Goal: Transaction & Acquisition: Purchase product/service

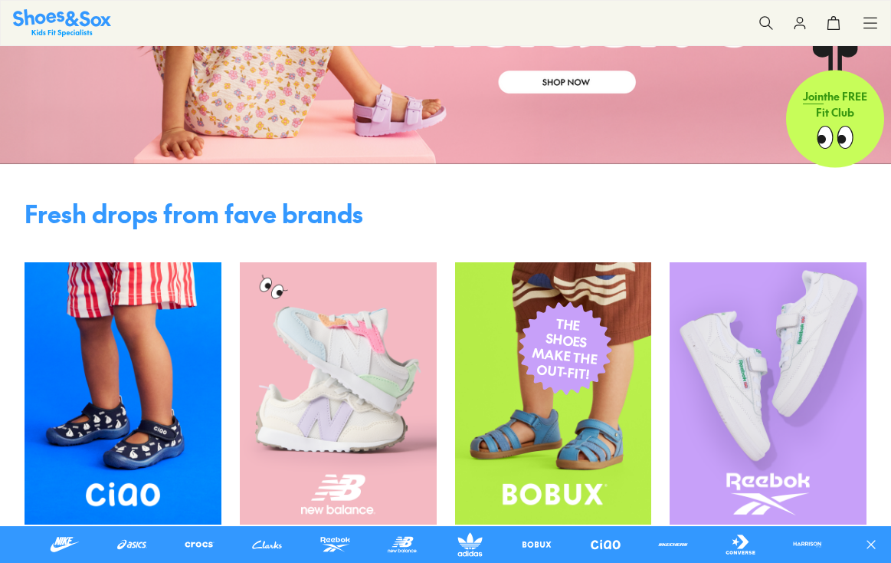
scroll to position [244, 0]
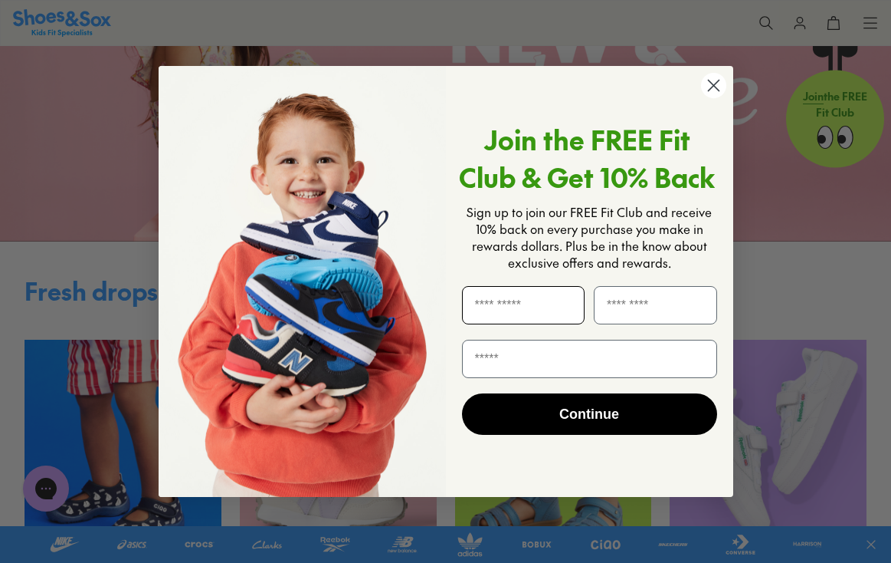
scroll to position [130, 0]
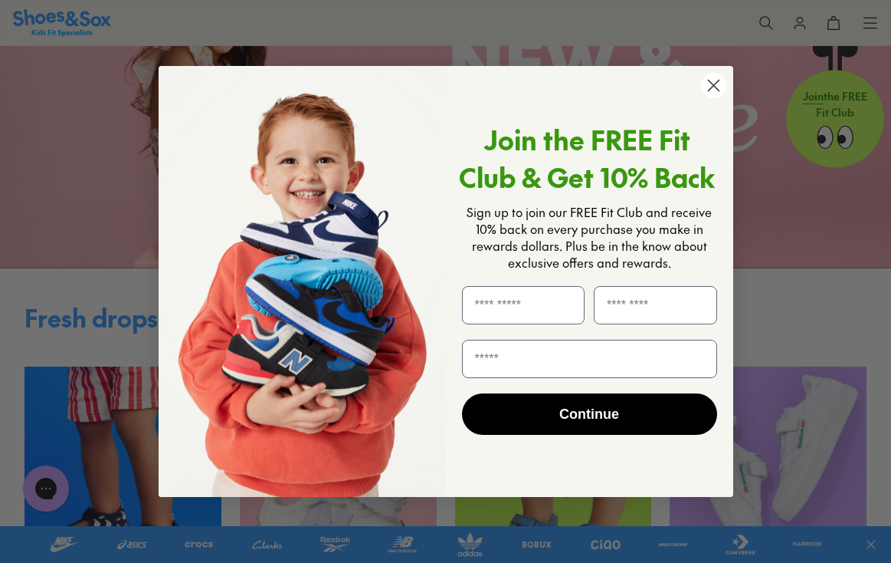
click at [711, 79] on circle "Close dialog" at bounding box center [713, 85] width 25 height 25
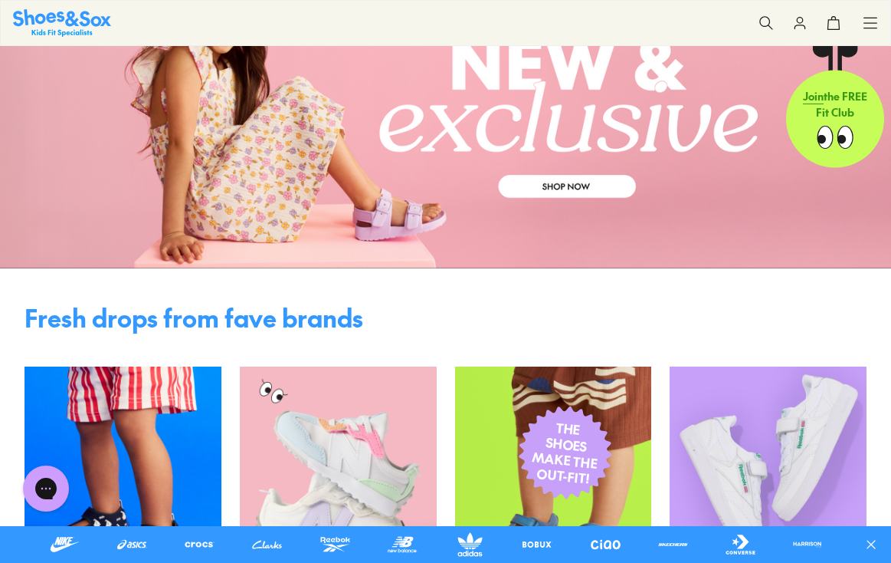
scroll to position [0, 0]
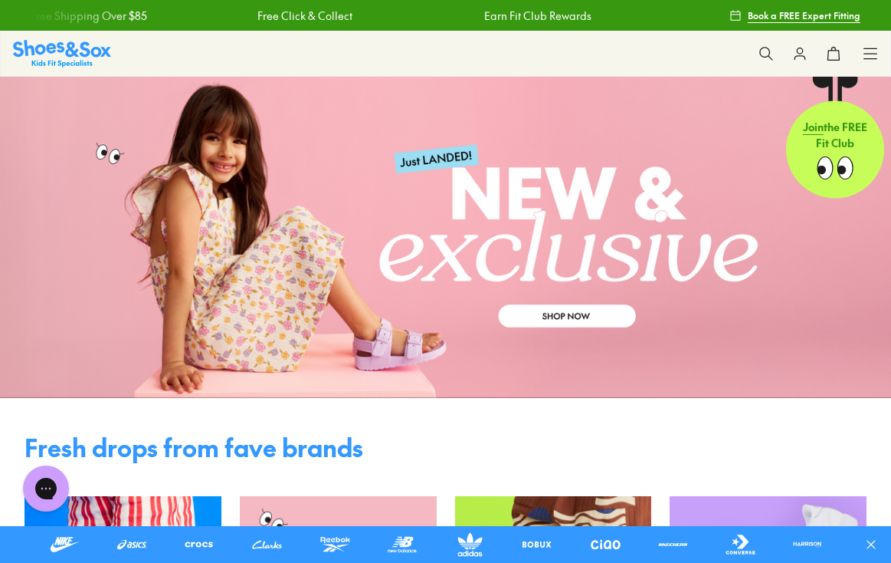
click at [868, 56] on icon at bounding box center [870, 53] width 15 height 15
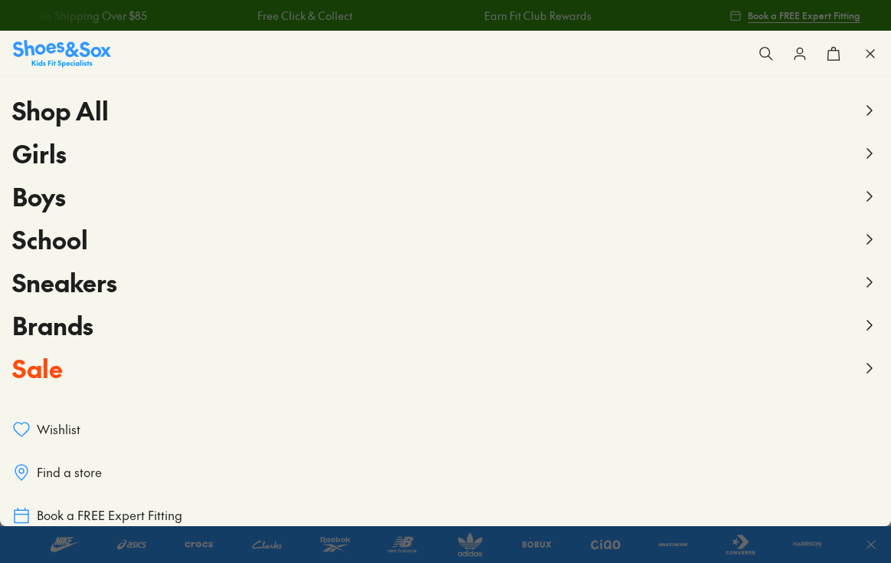
click at [107, 277] on span "Sneakers" at bounding box center [64, 281] width 105 height 34
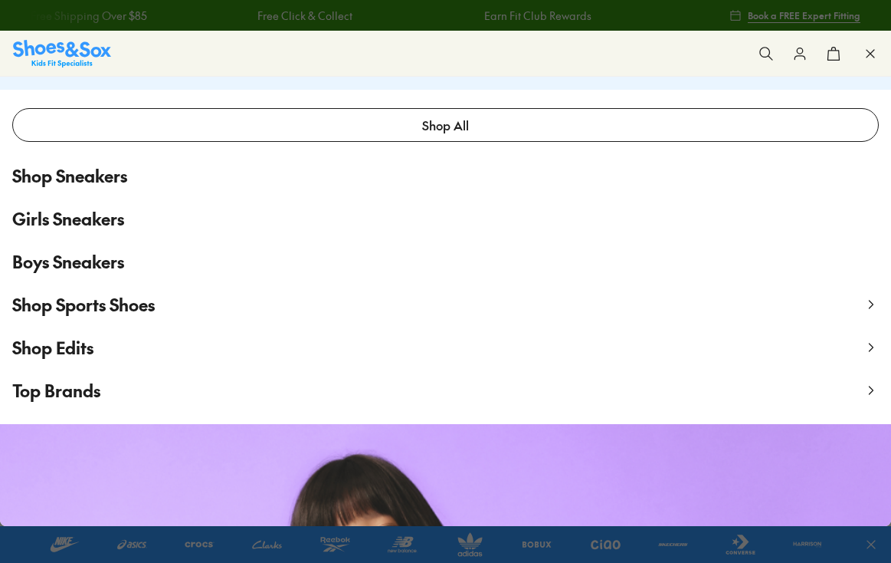
scroll to position [49, 0]
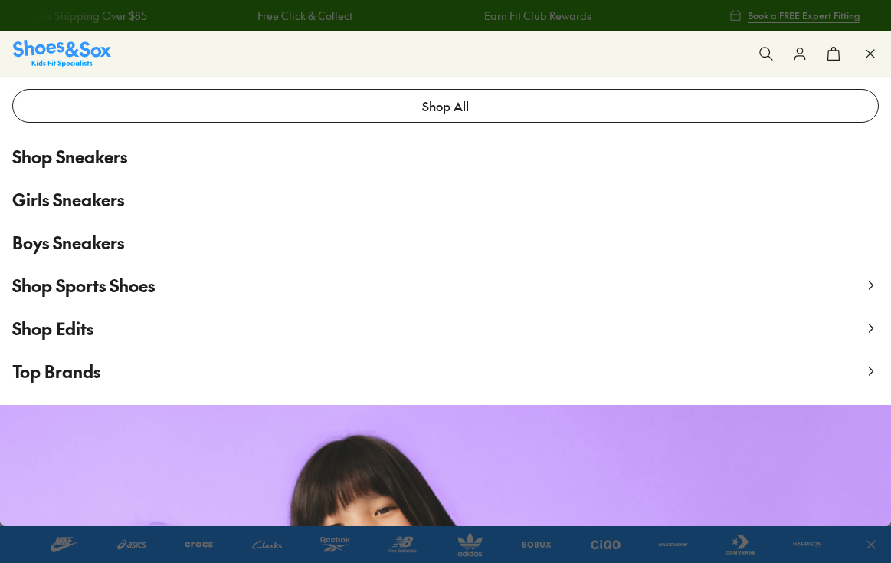
click at [94, 201] on span "Girls Sneakers" at bounding box center [68, 199] width 112 height 25
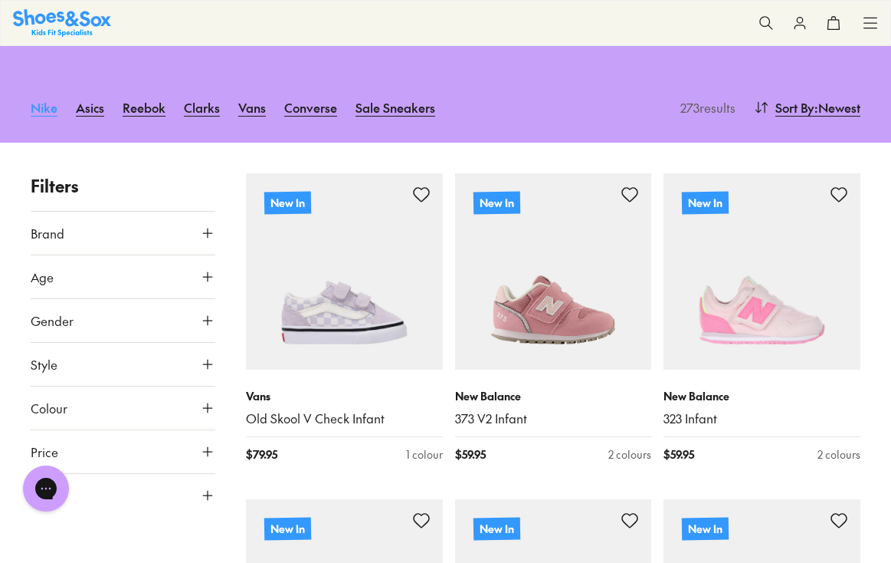
click at [40, 110] on link "Nike" at bounding box center [44, 107] width 27 height 34
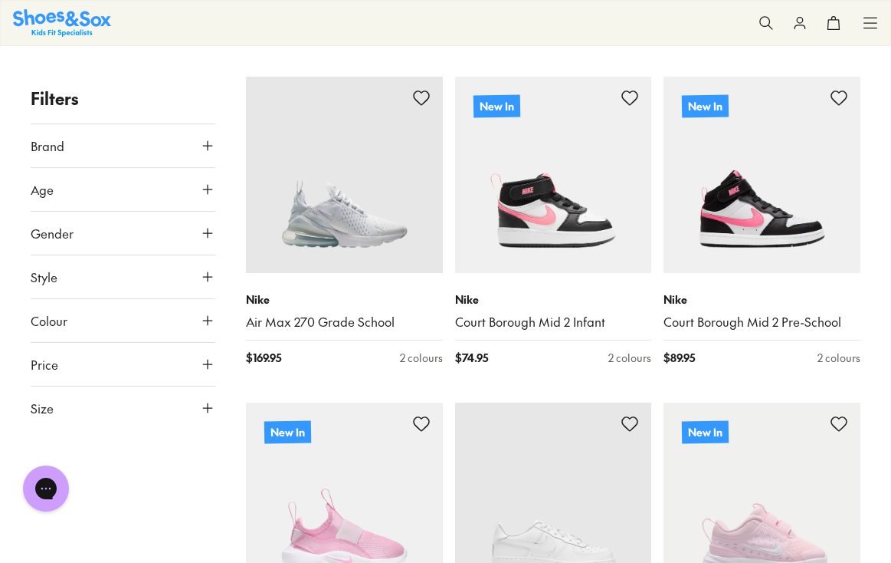
scroll to position [274, 0]
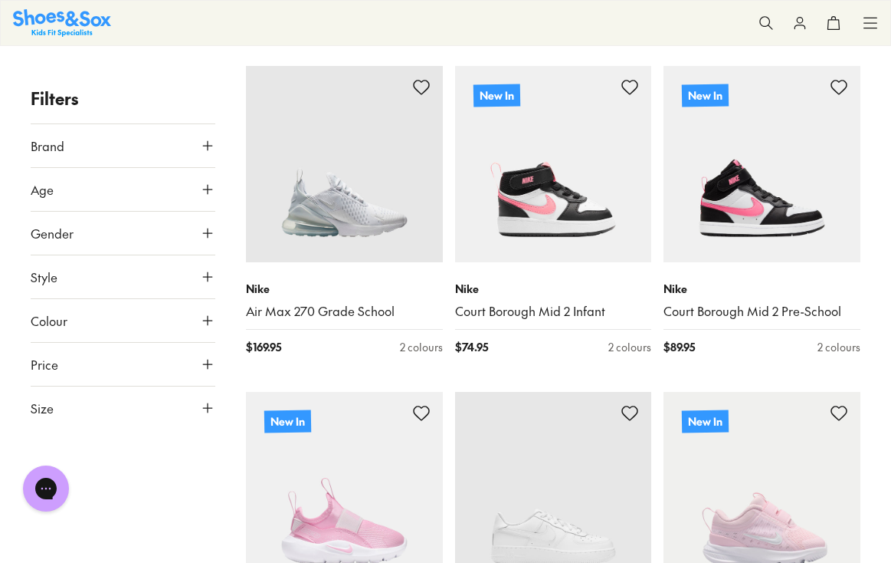
click at [208, 405] on use at bounding box center [207, 407] width 9 height 9
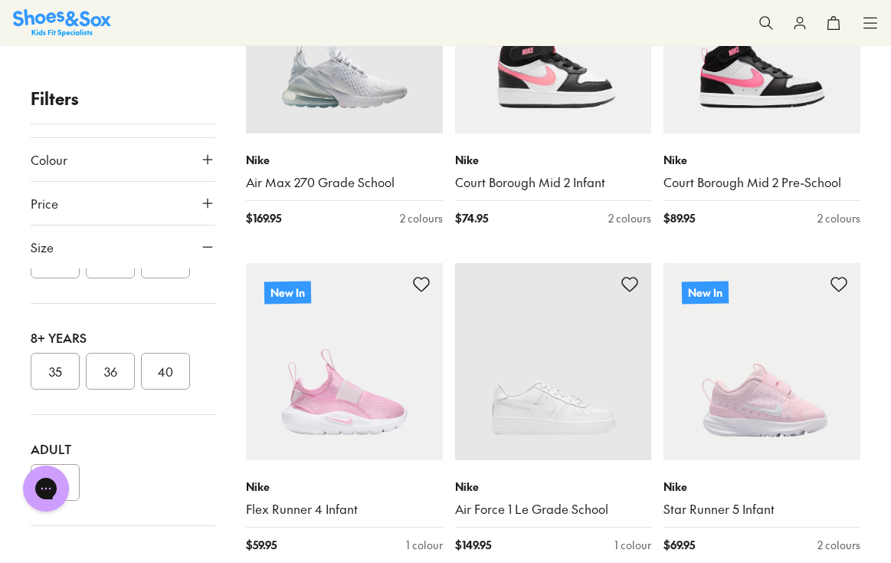
scroll to position [406, 0]
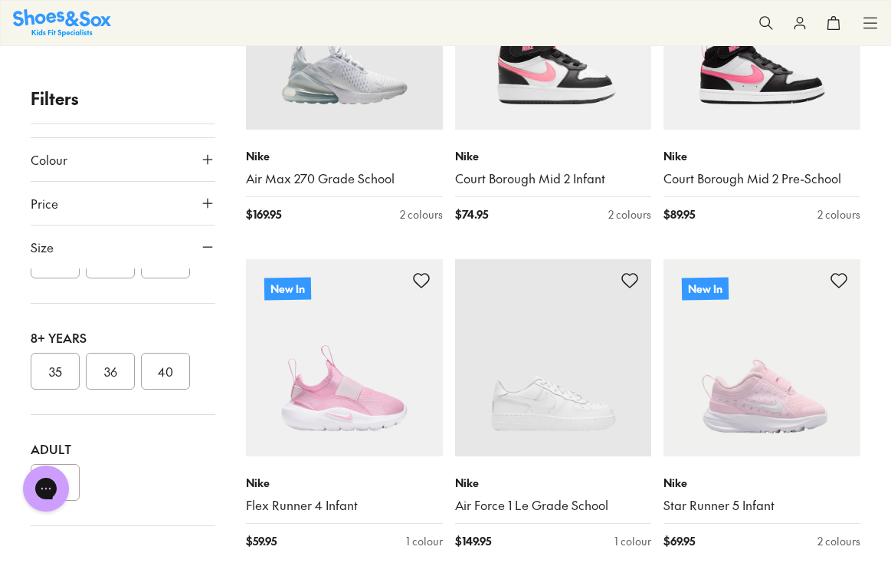
click at [48, 377] on button "35" at bounding box center [55, 371] width 49 height 37
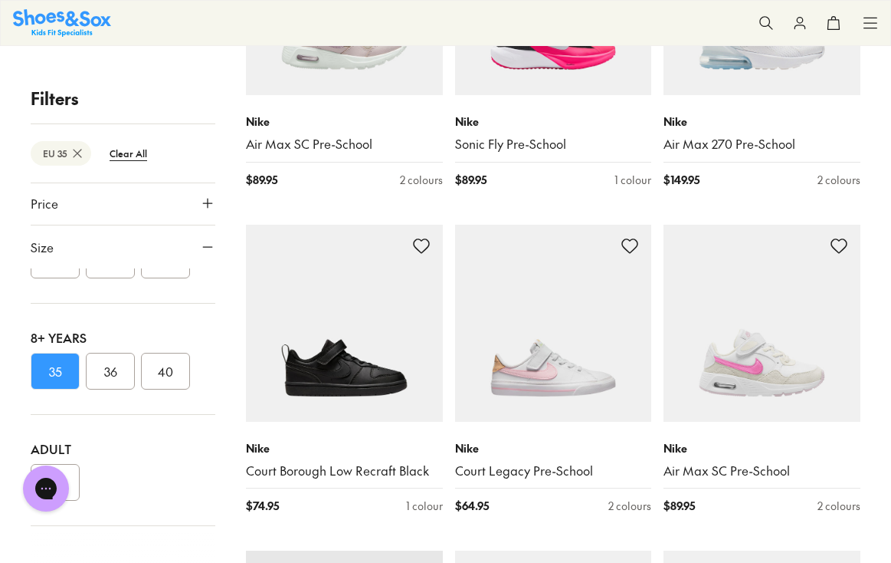
scroll to position [809, 0]
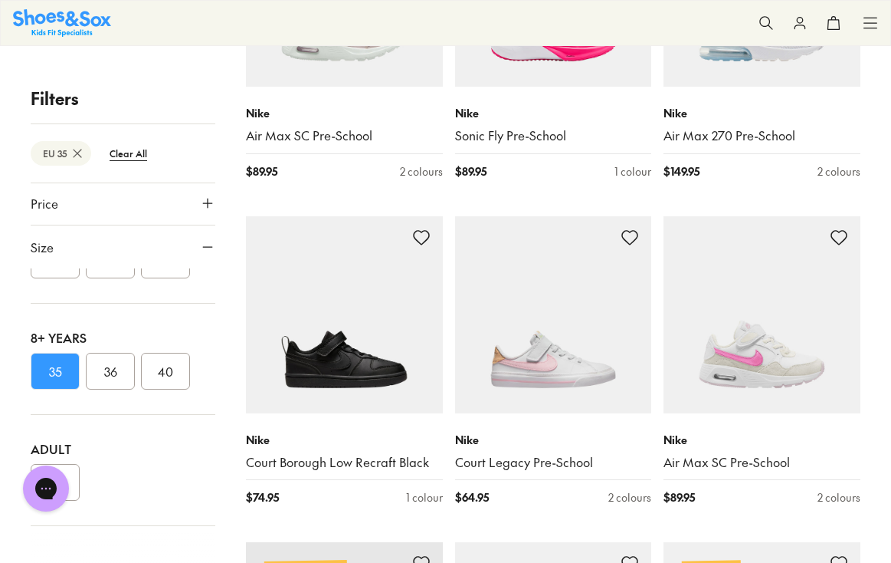
click at [112, 389] on div "8+ Years 35 36 40" at bounding box center [123, 359] width 185 height 111
click at [111, 376] on button "36" at bounding box center [110, 371] width 49 height 37
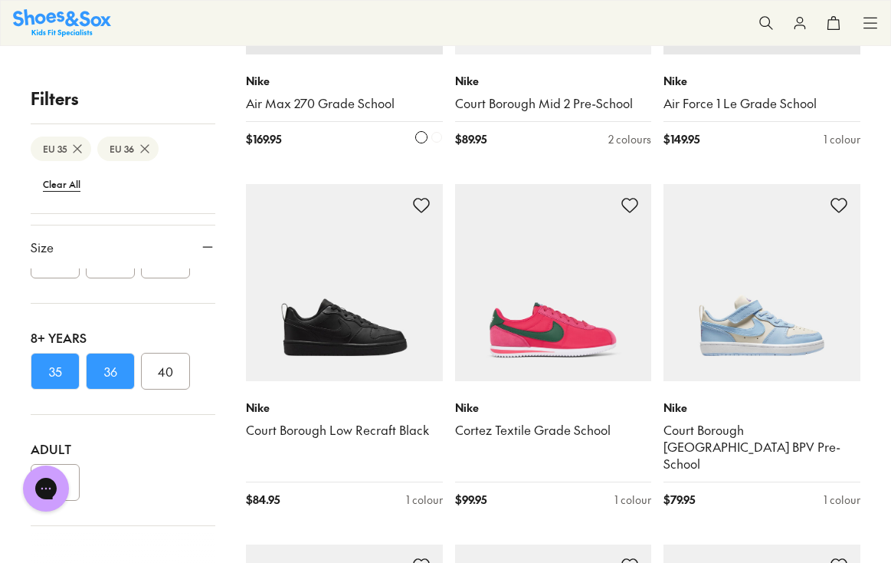
scroll to position [482, 0]
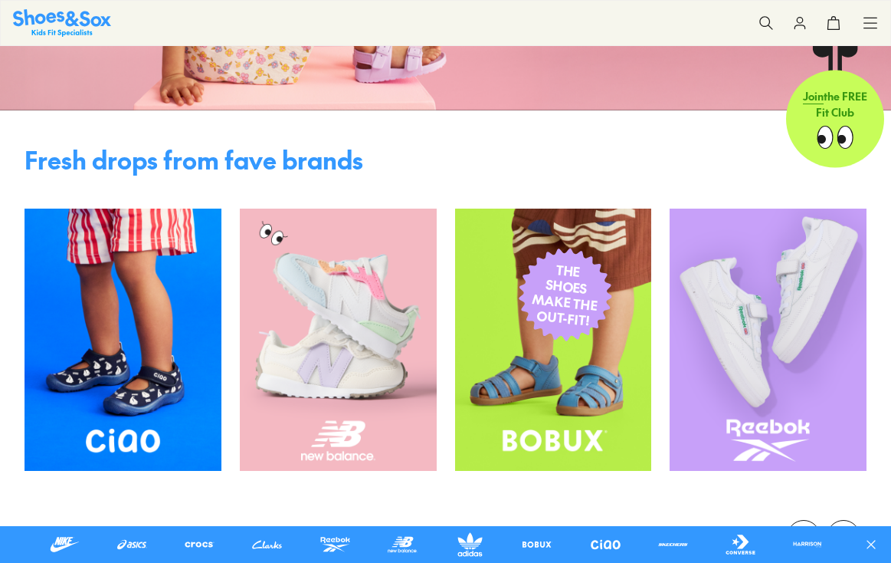
click at [460, 540] on link at bounding box center [470, 544] width 43 height 25
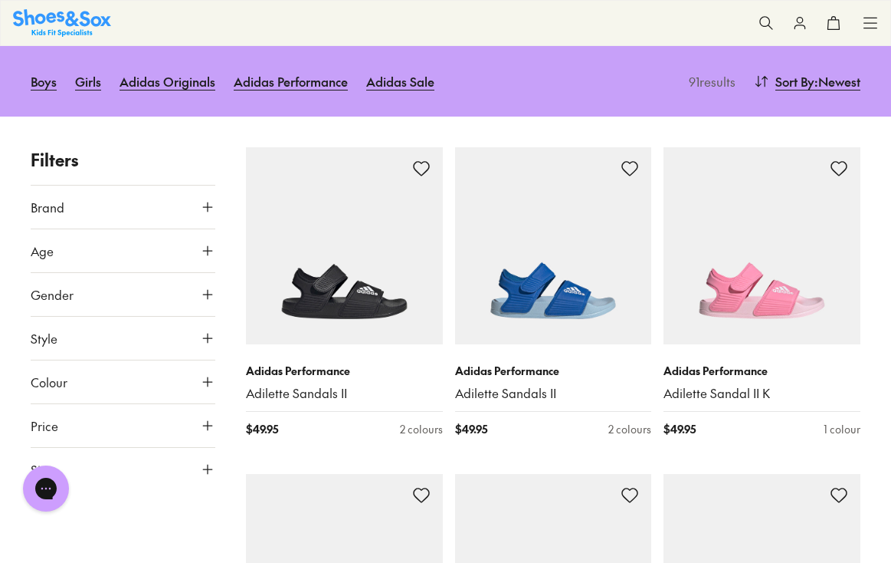
click at [202, 327] on button "Style" at bounding box center [123, 338] width 185 height 43
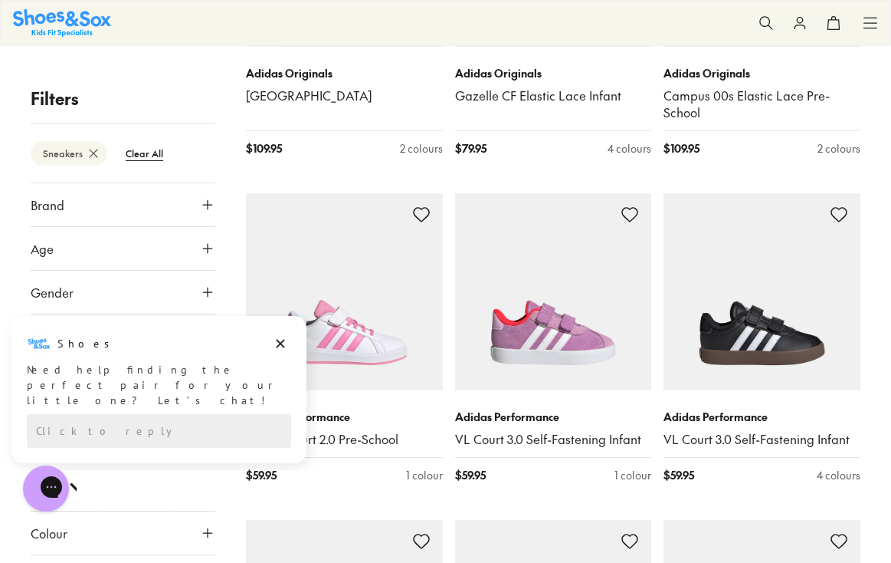
scroll to position [1801, 0]
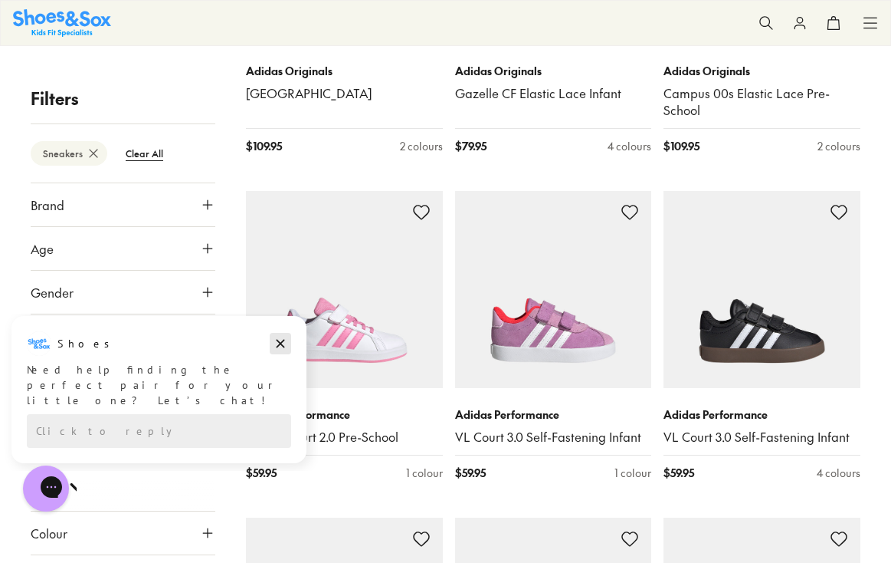
click at [277, 340] on icon "Dismiss campaign" at bounding box center [281, 344] width 8 height 8
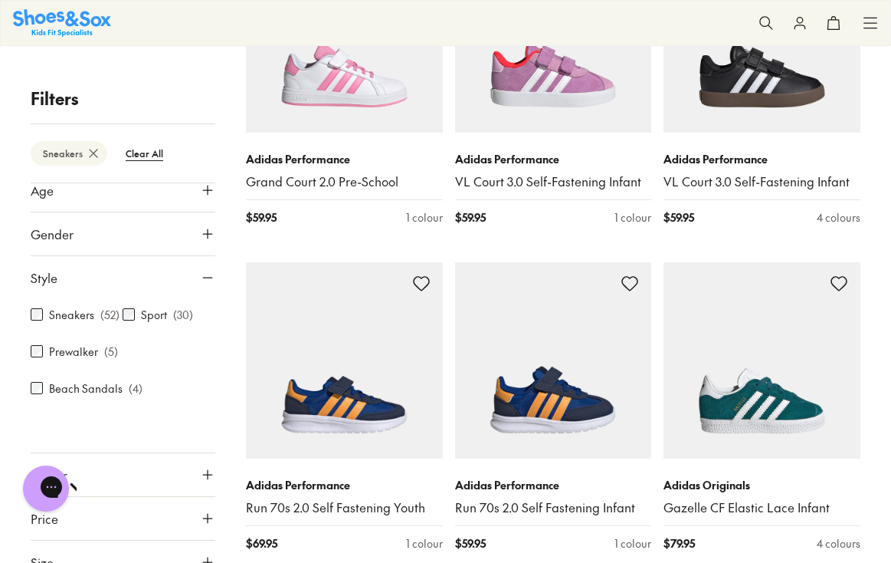
scroll to position [79, 0]
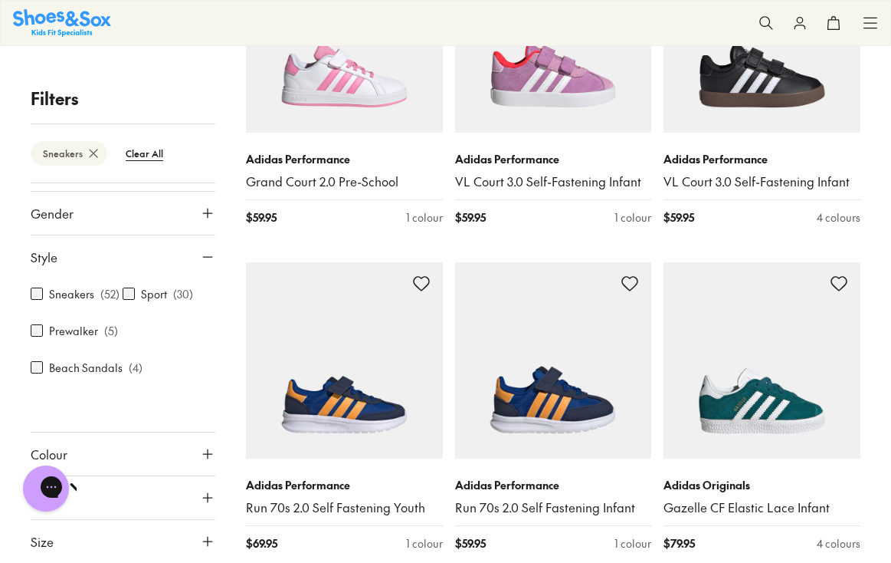
click at [200, 540] on icon at bounding box center [207, 540] width 15 height 15
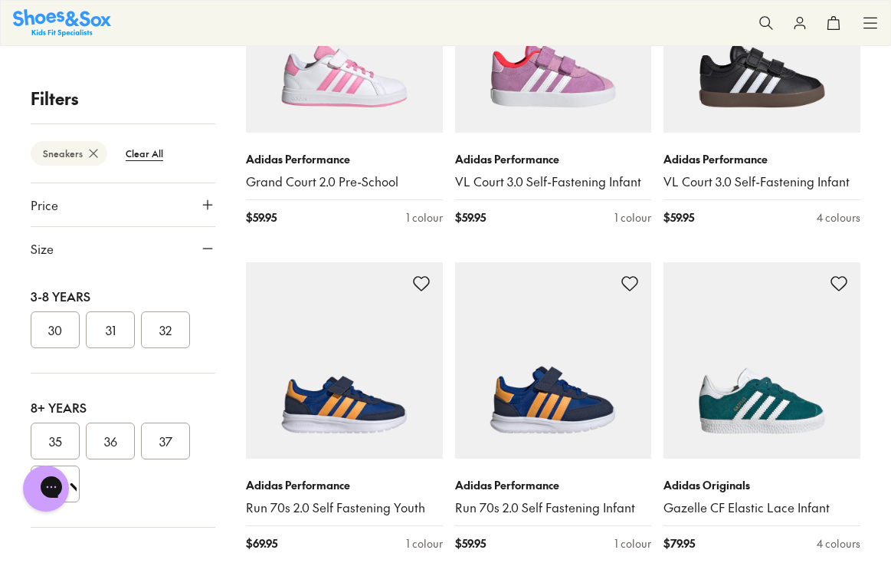
scroll to position [373, 0]
click at [165, 443] on button "37" at bounding box center [165, 439] width 49 height 37
